Goal: Book appointment/travel/reservation

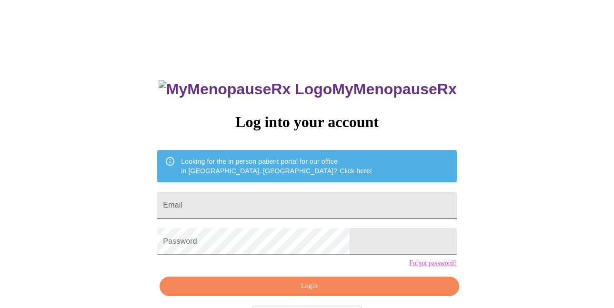
click at [314, 200] on input "Email" at bounding box center [306, 205] width 299 height 27
type input "[EMAIL_ADDRESS][DOMAIN_NAME]"
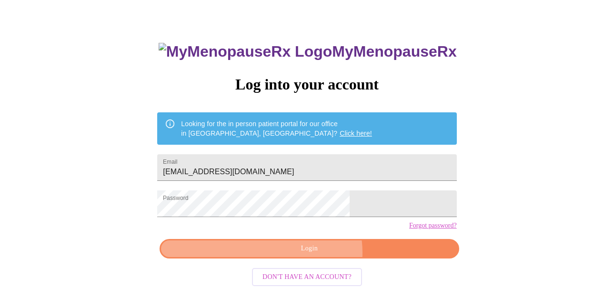
click at [314, 255] on span "Login" at bounding box center [308, 249] width 277 height 12
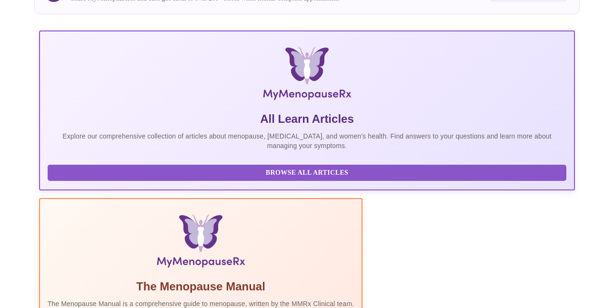
scroll to position [85, 0]
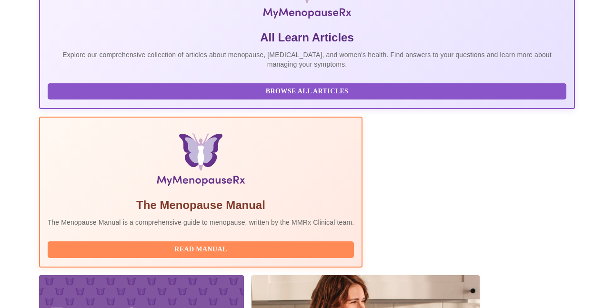
scroll to position [323, 0]
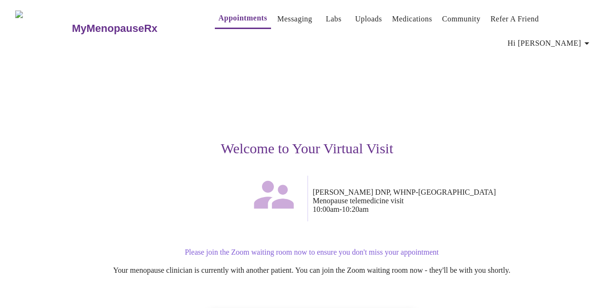
click at [307, 248] on p "Please join the Zoom waiting room now to ensure you don't miss your appointment" at bounding box center [312, 252] width 574 height 9
drag, startPoint x: 309, startPoint y: 235, endPoint x: 314, endPoint y: 232, distance: 5.8
click at [311, 248] on p "Please join the Zoom waiting room now to ensure you don't miss your appointment" at bounding box center [312, 252] width 574 height 9
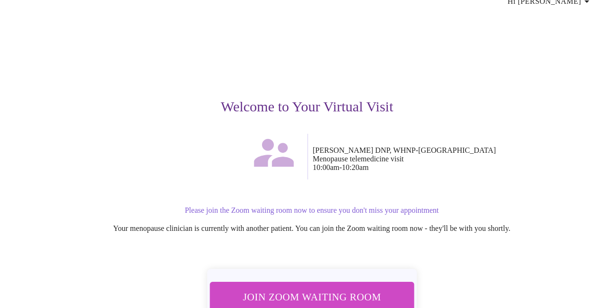
scroll to position [90, 0]
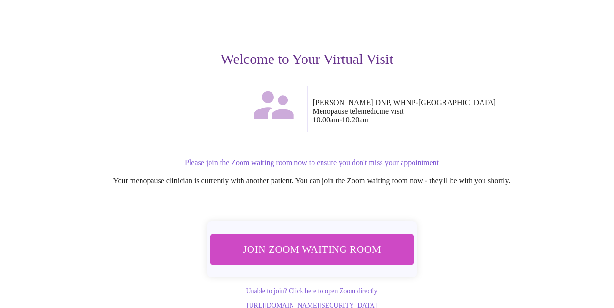
click at [342, 240] on span "Join Zoom Waiting Room" at bounding box center [311, 249] width 179 height 18
